Goal: Information Seeking & Learning: Check status

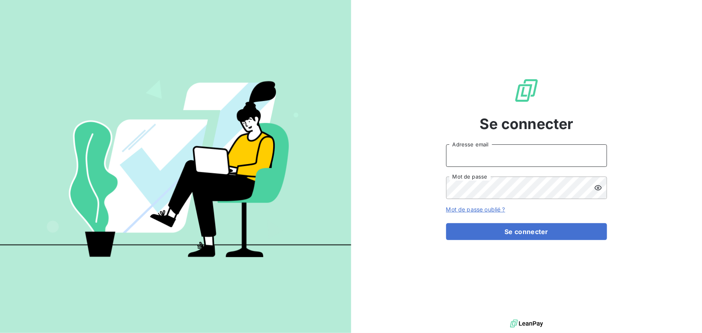
click at [483, 154] on input "Adresse email" at bounding box center [526, 155] width 161 height 23
type input "[EMAIL_ADDRESS][DOMAIN_NAME]"
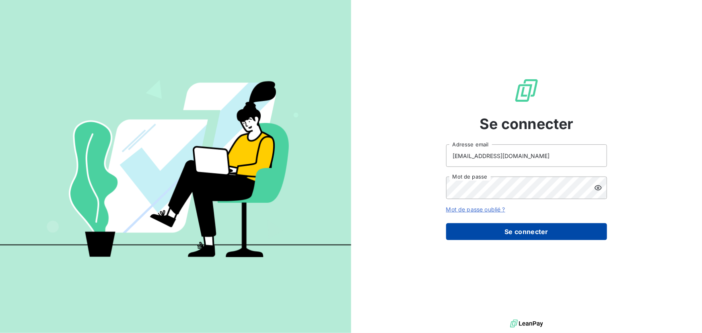
click at [509, 229] on button "Se connecter" at bounding box center [526, 231] width 161 height 17
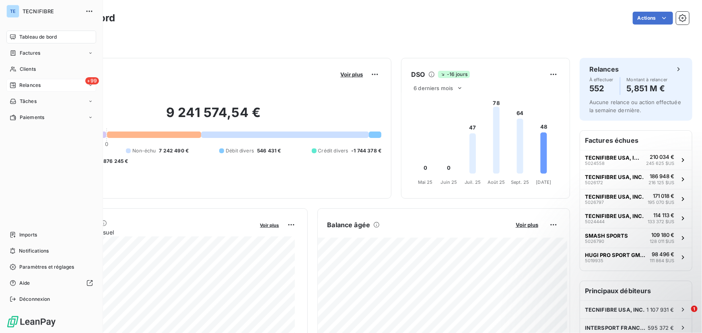
click at [21, 85] on span "Relances" at bounding box center [29, 85] width 21 height 7
click at [45, 56] on div "Factures" at bounding box center [51, 53] width 90 height 13
click at [41, 67] on div "Factures" at bounding box center [56, 69] width 80 height 13
click at [35, 69] on span "Factures" at bounding box center [29, 69] width 21 height 7
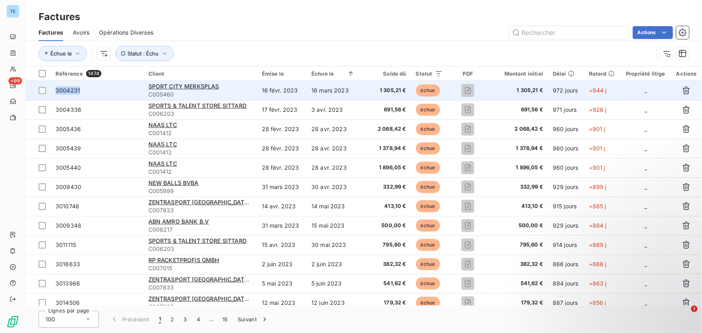
drag, startPoint x: 85, startPoint y: 90, endPoint x: 54, endPoint y: 90, distance: 31.4
click at [54, 90] on td "3004231" at bounding box center [97, 90] width 93 height 19
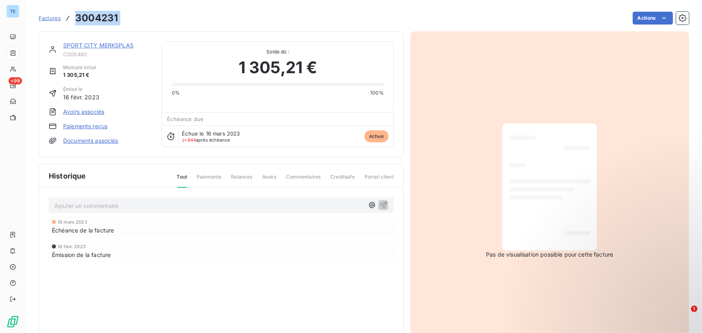
drag, startPoint x: 133, startPoint y: 19, endPoint x: 70, endPoint y: 19, distance: 63.2
click at [70, 19] on div "Factures 3004231 Actions" at bounding box center [364, 18] width 651 height 17
copy section "3004231 Actions"
click at [638, 16] on html "TE +99 Factures 3004231 Actions SPORT CITY MERKSPLAS C005460 Montant initial 1 …" at bounding box center [351, 166] width 702 height 333
click at [512, 16] on html "TE +99 Factures 3004231 Actions SPORT CITY MERKSPLAS C005460 Montant initial 1 …" at bounding box center [351, 166] width 702 height 333
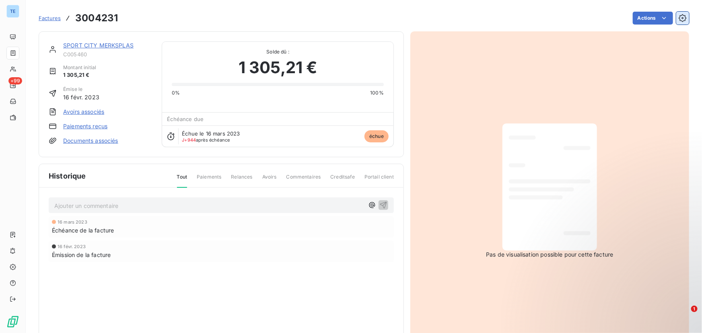
click at [680, 17] on icon "button" at bounding box center [683, 18] width 8 height 8
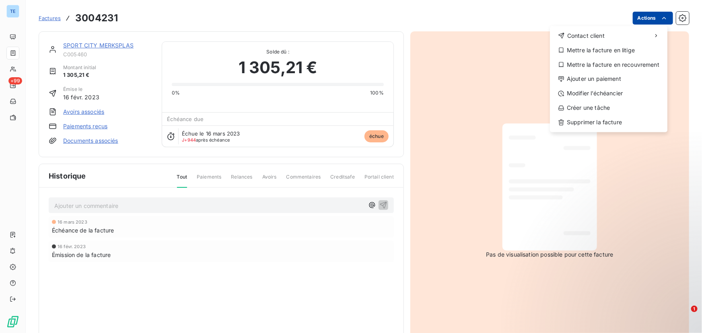
click at [643, 21] on html "TE +99 Factures 3004231 Actions Contact client Mettre la facture en litige Mett…" at bounding box center [351, 166] width 702 height 333
click at [370, 16] on html "TE +99 Factures 3004231 Actions Contact client Mettre la facture en litige Mett…" at bounding box center [351, 166] width 702 height 333
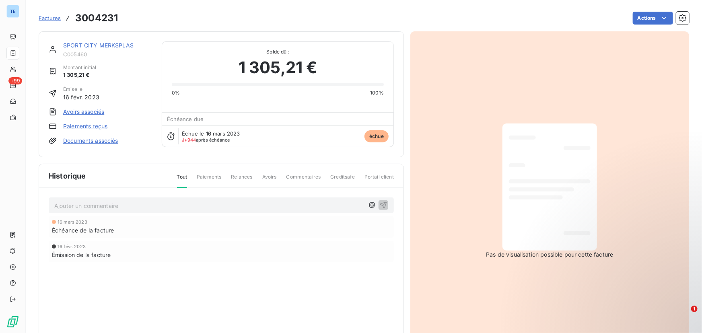
click at [200, 176] on span "Paiements" at bounding box center [209, 180] width 25 height 14
click at [235, 174] on span "Relances" at bounding box center [241, 180] width 21 height 14
drag, startPoint x: 121, startPoint y: 15, endPoint x: 73, endPoint y: 17, distance: 47.9
click at [73, 17] on div "Factures 3004231 Actions" at bounding box center [364, 18] width 651 height 17
copy h3 "3004231"
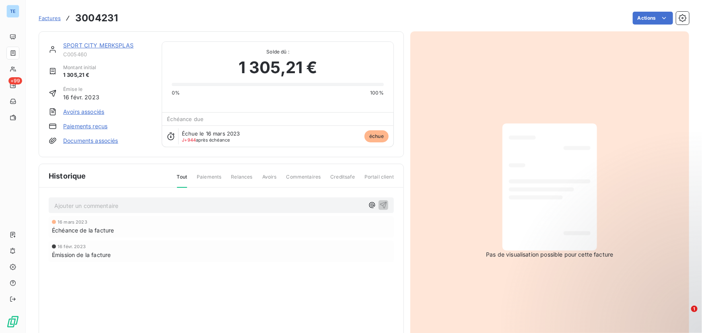
click at [47, 19] on span "Factures" at bounding box center [50, 18] width 22 height 6
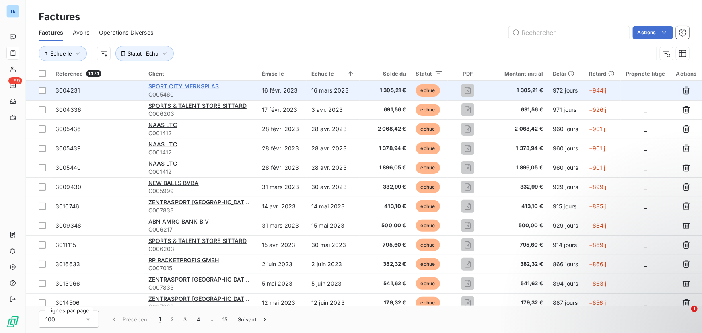
click at [183, 84] on span "SPORT CITY MERKSPLAS" at bounding box center [183, 86] width 71 height 7
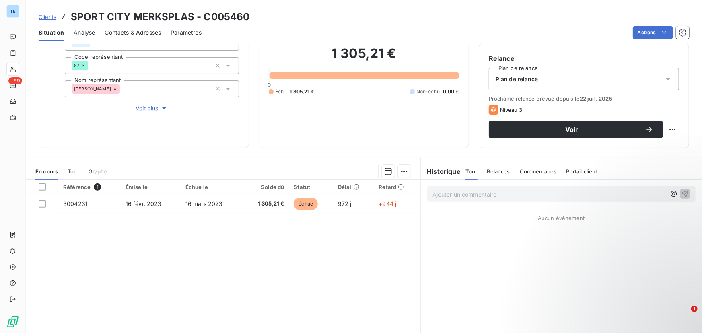
scroll to position [55, 0]
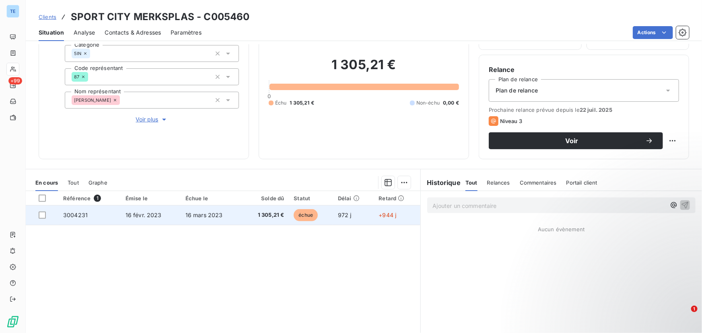
click at [105, 212] on td "3004231" at bounding box center [89, 215] width 62 height 19
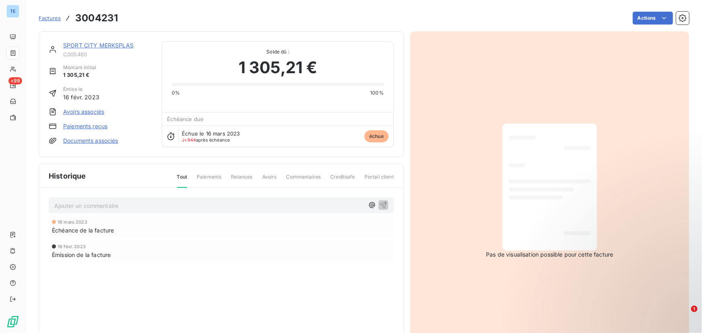
click at [373, 138] on span "échue" at bounding box center [377, 136] width 24 height 12
click at [388, 178] on span "Portail client" at bounding box center [379, 180] width 29 height 14
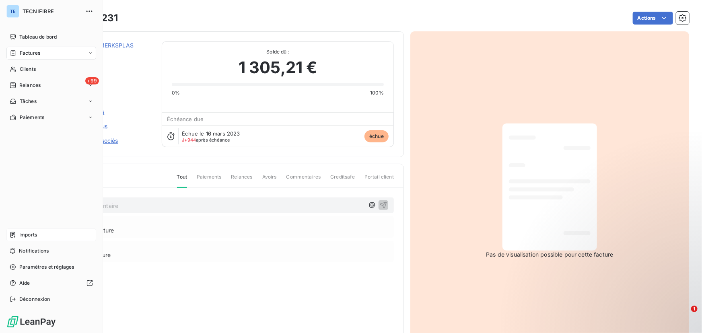
click at [27, 236] on span "Imports" at bounding box center [28, 234] width 18 height 7
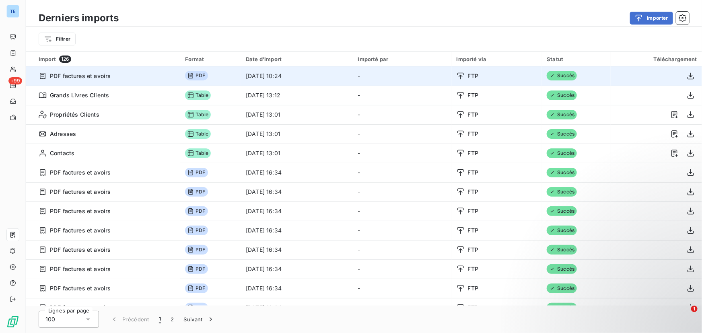
click at [156, 84] on td "PDF factures et avoirs" at bounding box center [103, 75] width 155 height 19
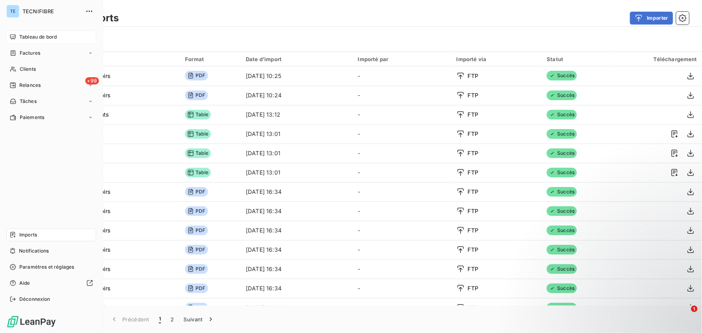
click at [11, 39] on icon at bounding box center [13, 37] width 6 height 6
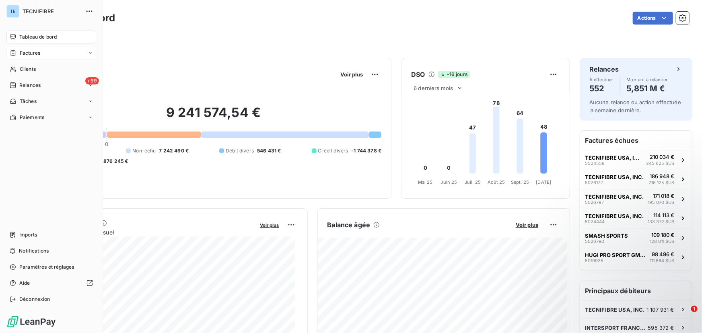
click at [43, 56] on div "Factures" at bounding box center [51, 53] width 90 height 13
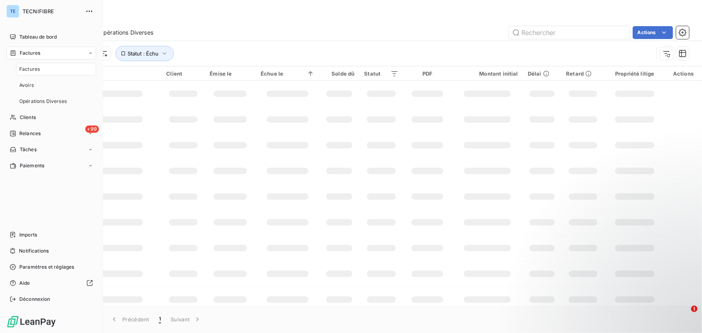
click at [39, 67] on div "Factures" at bounding box center [56, 69] width 80 height 13
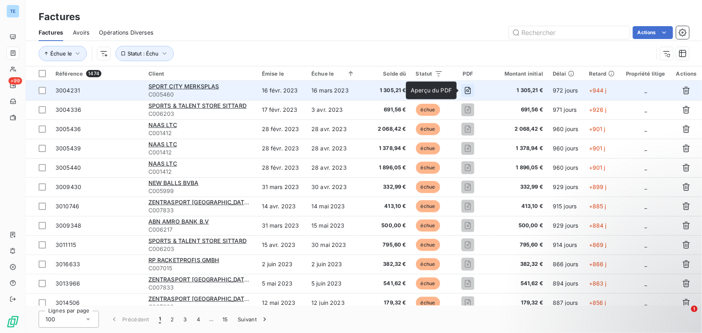
click at [466, 92] on icon "button" at bounding box center [468, 91] width 8 height 8
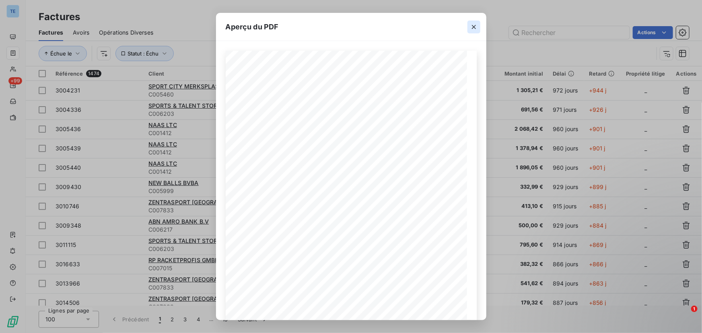
click at [472, 27] on icon "button" at bounding box center [474, 27] width 8 height 8
